Goal: Transaction & Acquisition: Purchase product/service

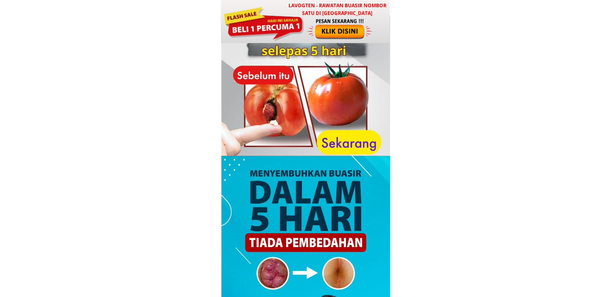
click at [307, 20] on div at bounding box center [340, 29] width 67 height 22
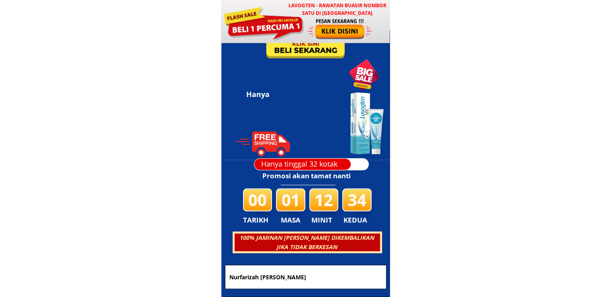
scroll to position [3875, 0]
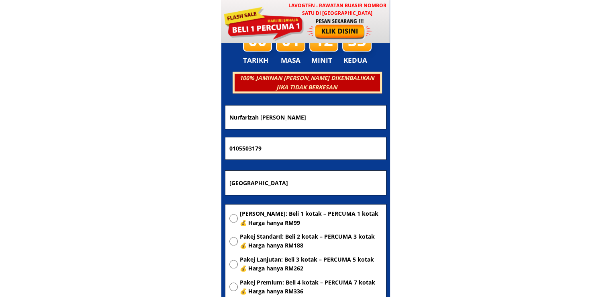
drag, startPoint x: 273, startPoint y: 184, endPoint x: 159, endPoint y: 186, distance: 114.6
click at [159, 186] on body "LAVOGTEN - Rawatan Buasir Nombor Satu di [GEOGRAPHIC_DATA] Dengarkan pengalaman…" at bounding box center [305, 230] width 611 height 8211
drag, startPoint x: 295, startPoint y: 150, endPoint x: 149, endPoint y: 157, distance: 146.0
click at [149, 157] on body "LAVOGTEN - Rawatan Buasir Nombor Satu di [GEOGRAPHIC_DATA] Dengarkan pengalaman…" at bounding box center [305, 230] width 611 height 8211
paste input "[CREDIT_CARD_NUMBER]"
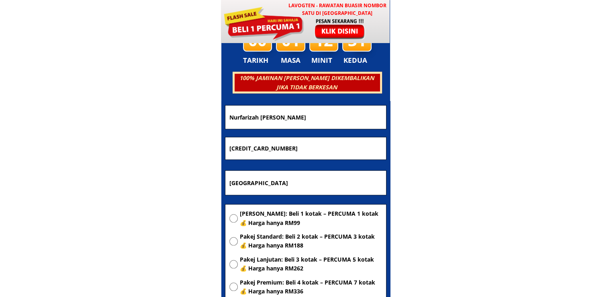
type input "[CREDIT_CARD_NUMBER]"
drag, startPoint x: 311, startPoint y: 118, endPoint x: 188, endPoint y: 127, distance: 123.3
click at [188, 127] on body "LAVOGTEN - Rawatan Buasir Nombor Satu di [GEOGRAPHIC_DATA] Dengarkan pengalaman…" at bounding box center [305, 230] width 611 height 8211
paste input "Ruhu Am"
type input "[PERSON_NAME]"
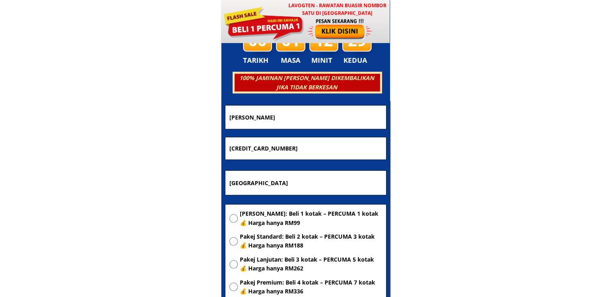
click at [254, 217] on span "[PERSON_NAME]: Beli 1 kotak – PERCUMA 1 kotak 💰 Harga hanya RM99" at bounding box center [311, 218] width 142 height 18
radio input "true"
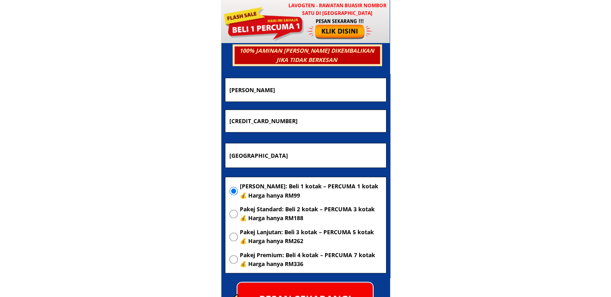
scroll to position [3955, 0]
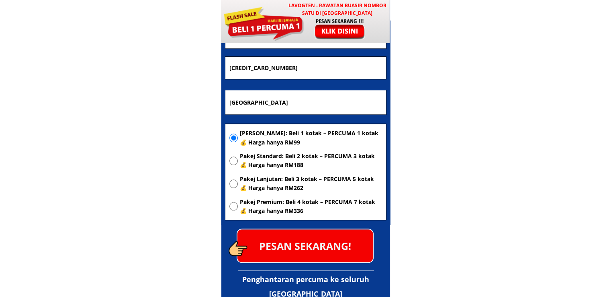
click at [297, 245] on p "PESAN SEKARANG!" at bounding box center [305, 245] width 135 height 33
